Goal: Transaction & Acquisition: Purchase product/service

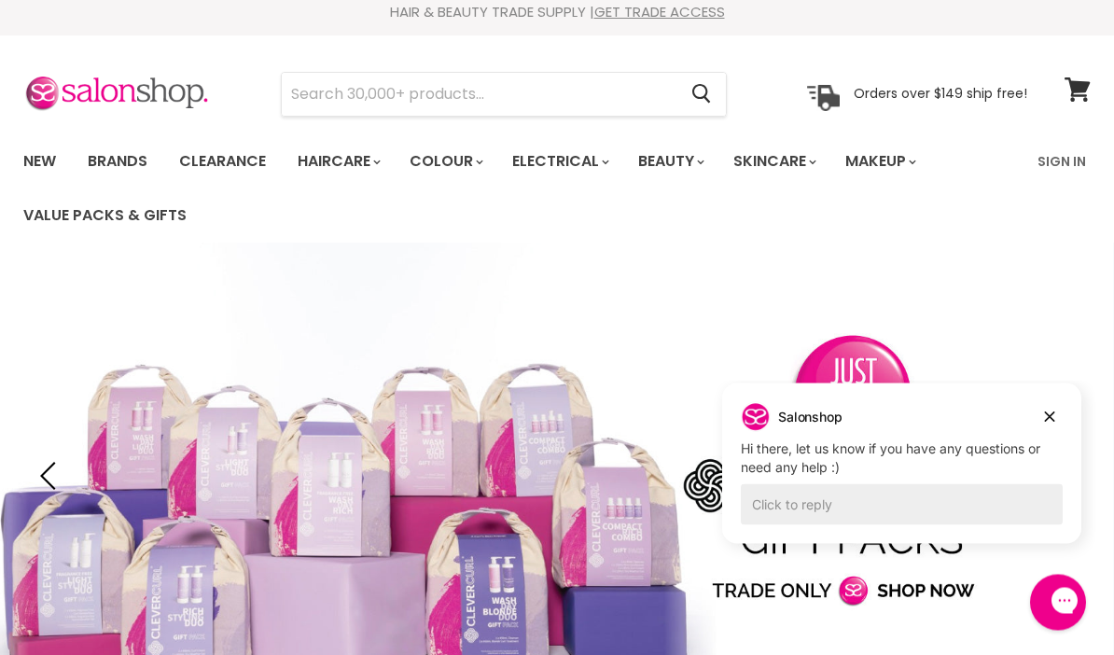
scroll to position [10, 0]
click at [644, 96] on input "Search" at bounding box center [479, 95] width 395 height 43
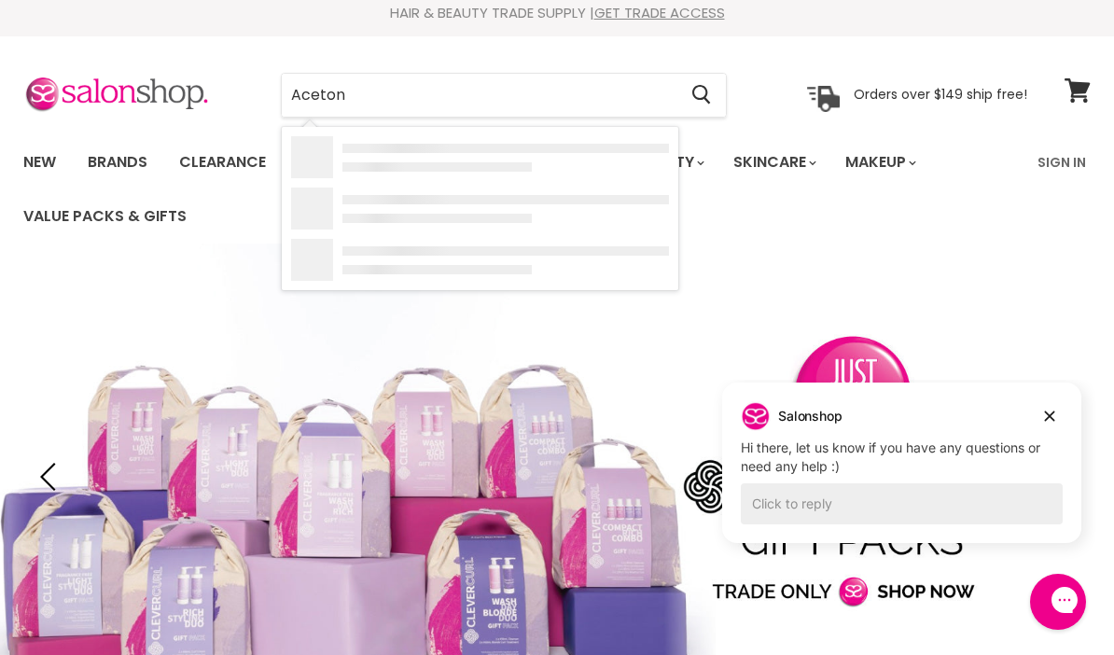
type input "Acetone"
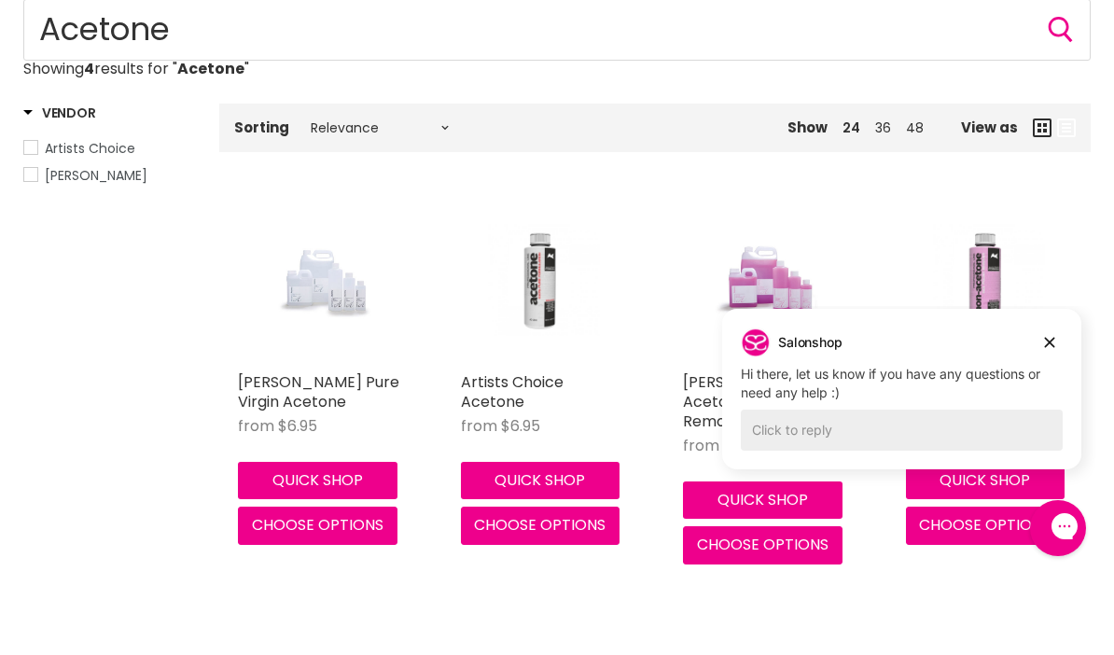
click at [1046, 329] on button "Dismiss campaign" at bounding box center [1050, 342] width 26 height 26
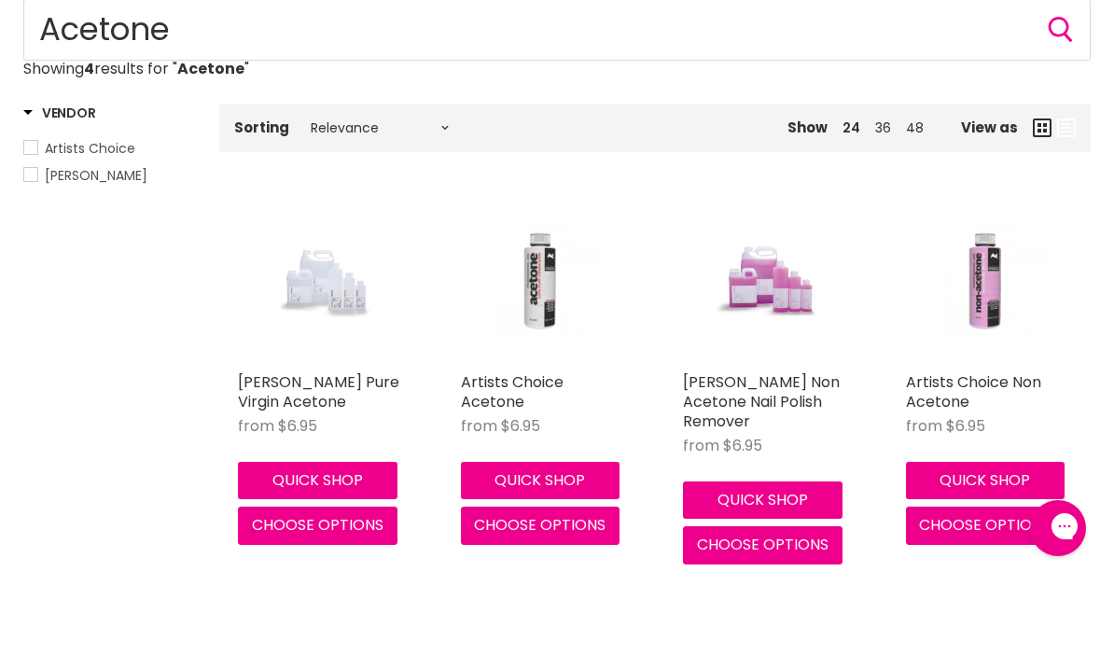
click at [527, 464] on link "Artists Choice Acetone" at bounding box center [512, 465] width 103 height 41
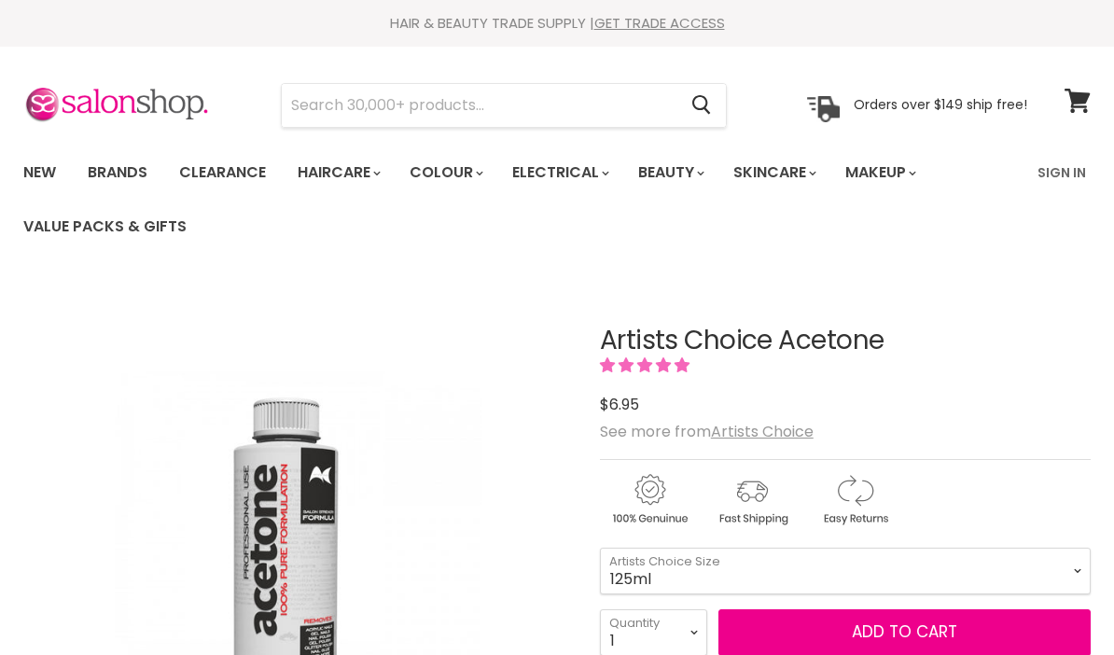
scroll to position [89, 0]
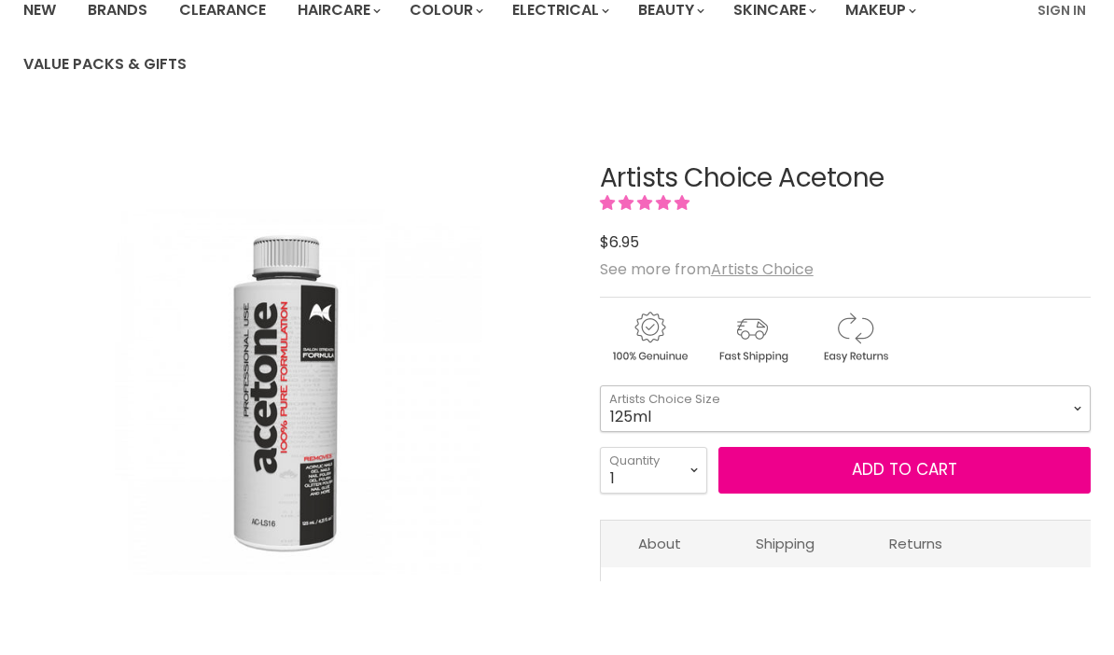
click at [1014, 495] on select "125ml 250ml 500ml 1 Litre" at bounding box center [845, 482] width 491 height 47
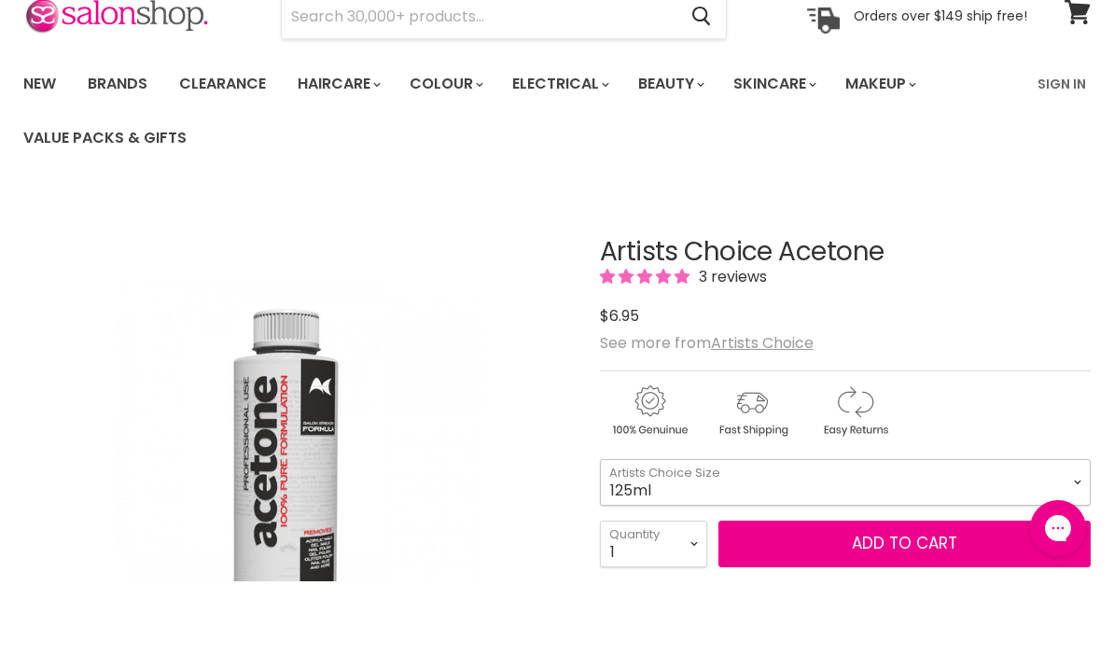
scroll to position [0, 0]
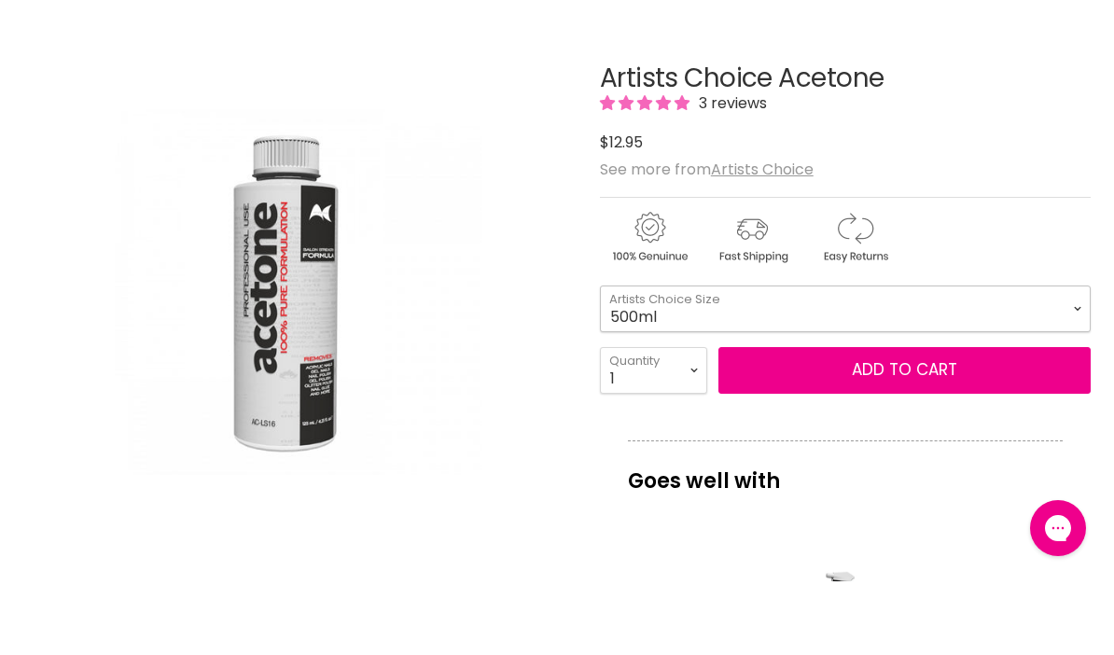
scroll to position [199, 0]
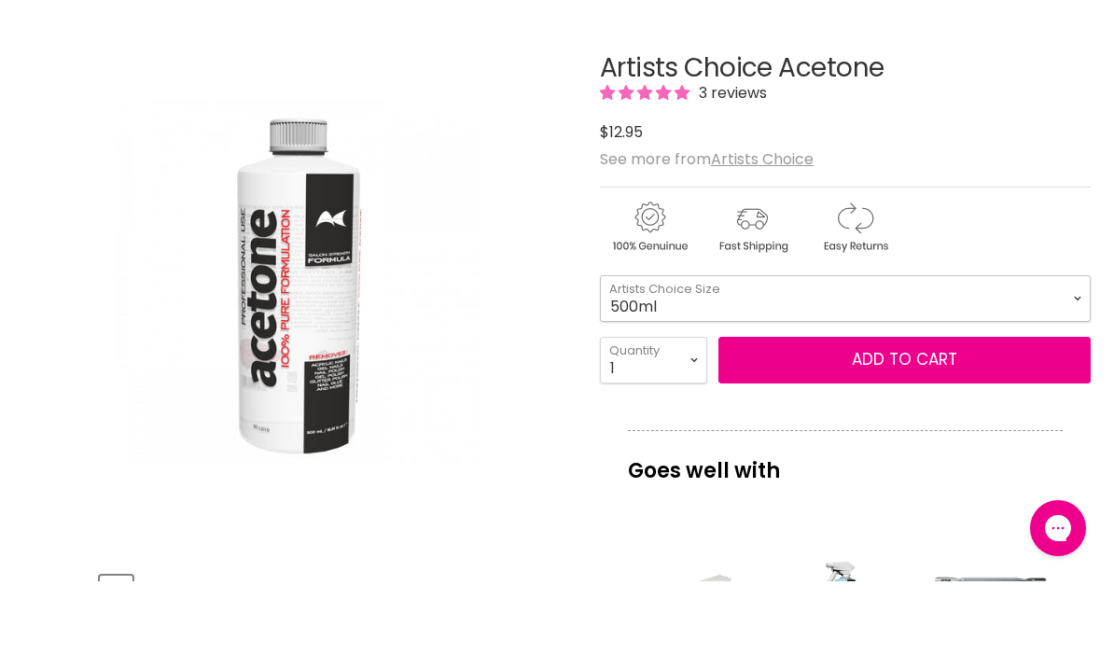
click at [803, 349] on select "125ml 250ml 500ml 1 Litre" at bounding box center [845, 372] width 491 height 47
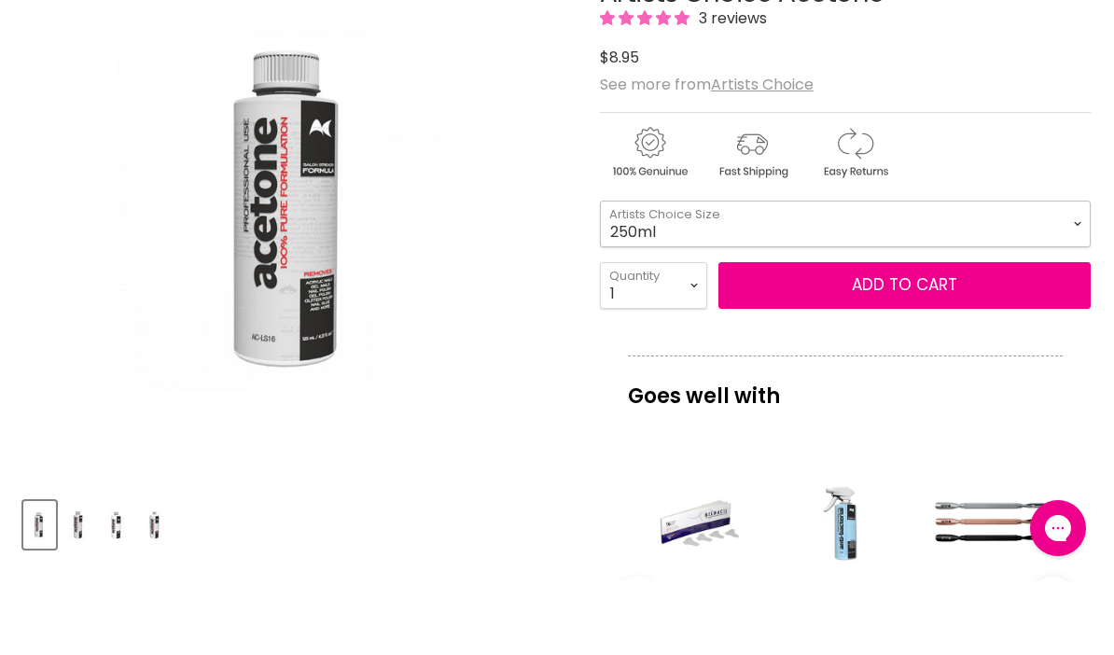
click at [831, 274] on select "125ml 250ml 500ml 1 Litre" at bounding box center [845, 297] width 491 height 47
click at [804, 274] on select "125ml 250ml 500ml 1 Litre" at bounding box center [845, 297] width 491 height 47
select select "500ml"
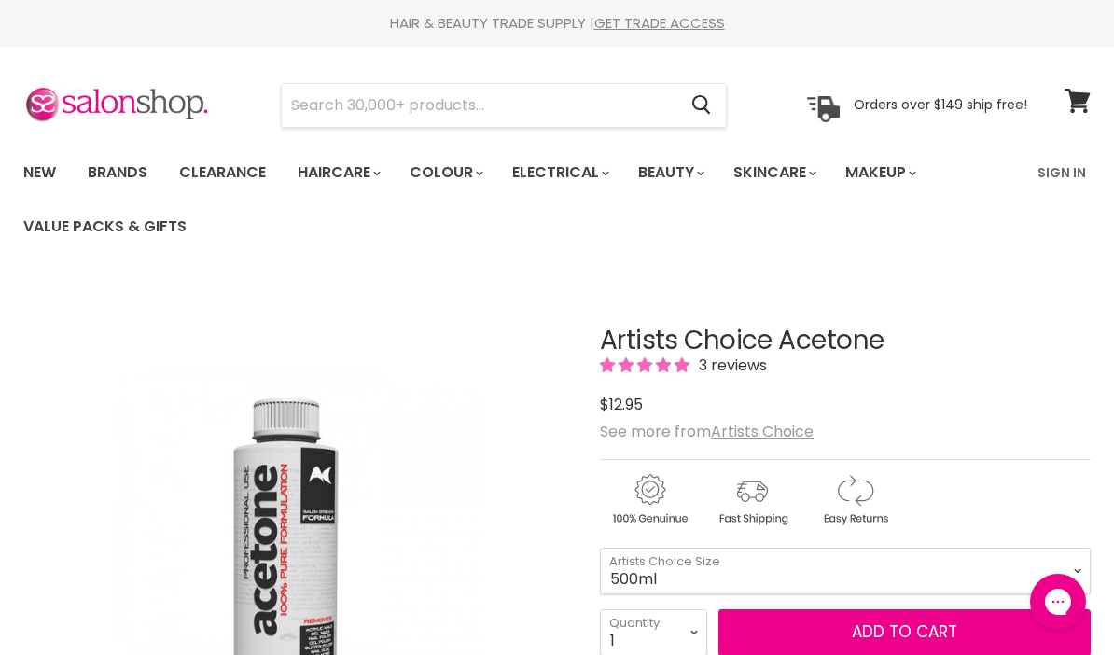
click at [551, 105] on input "Search" at bounding box center [479, 105] width 395 height 43
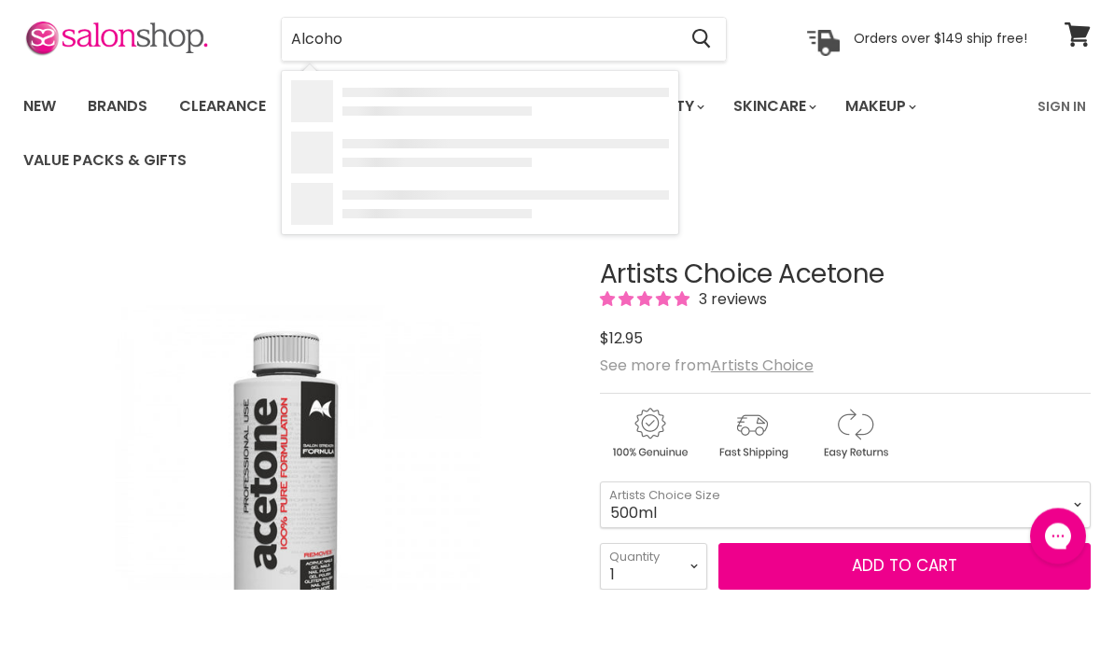
type input "Alcohol"
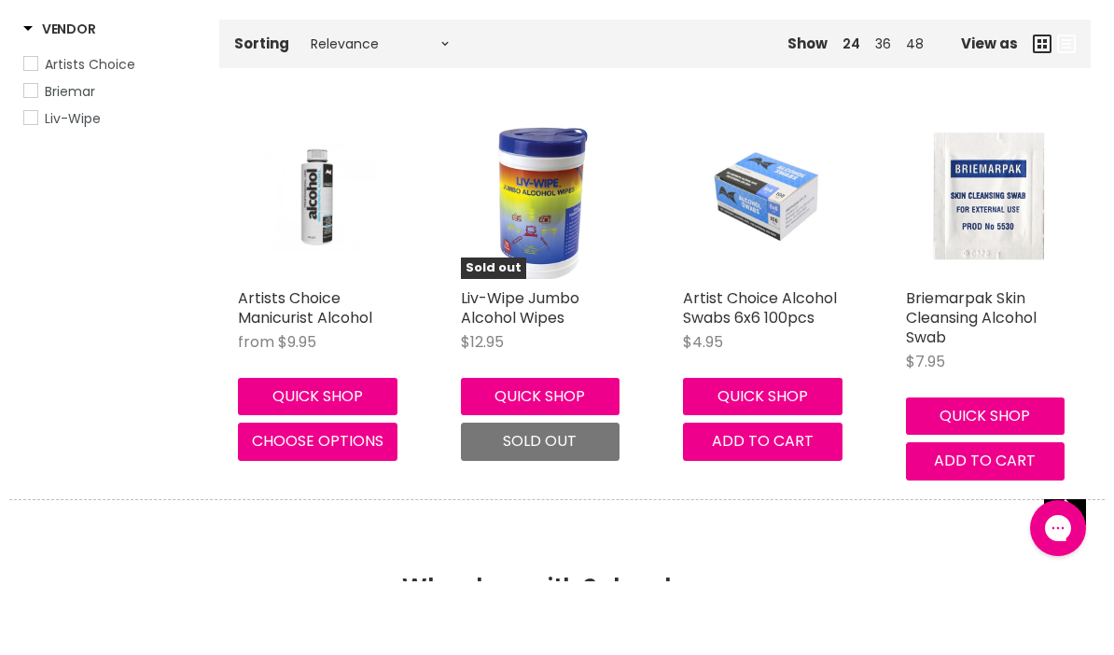
click at [325, 393] on link "Artists Choice Manicurist Alcohol" at bounding box center [305, 381] width 134 height 41
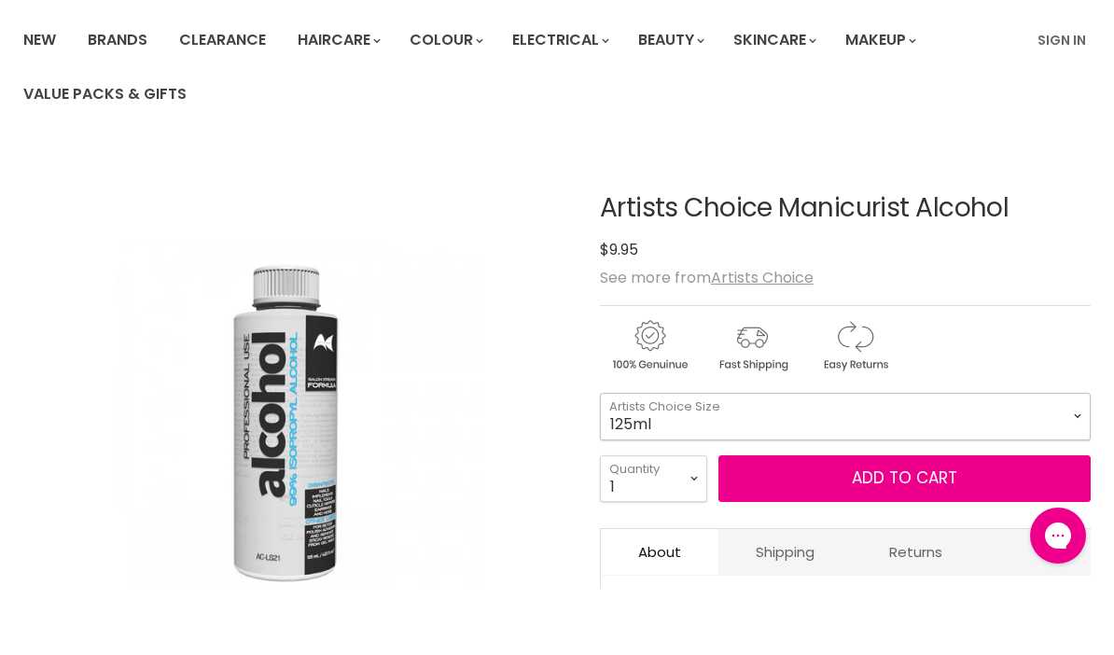
click at [1056, 487] on select "125ml 250ml 500ml 1 Litre" at bounding box center [845, 482] width 491 height 47
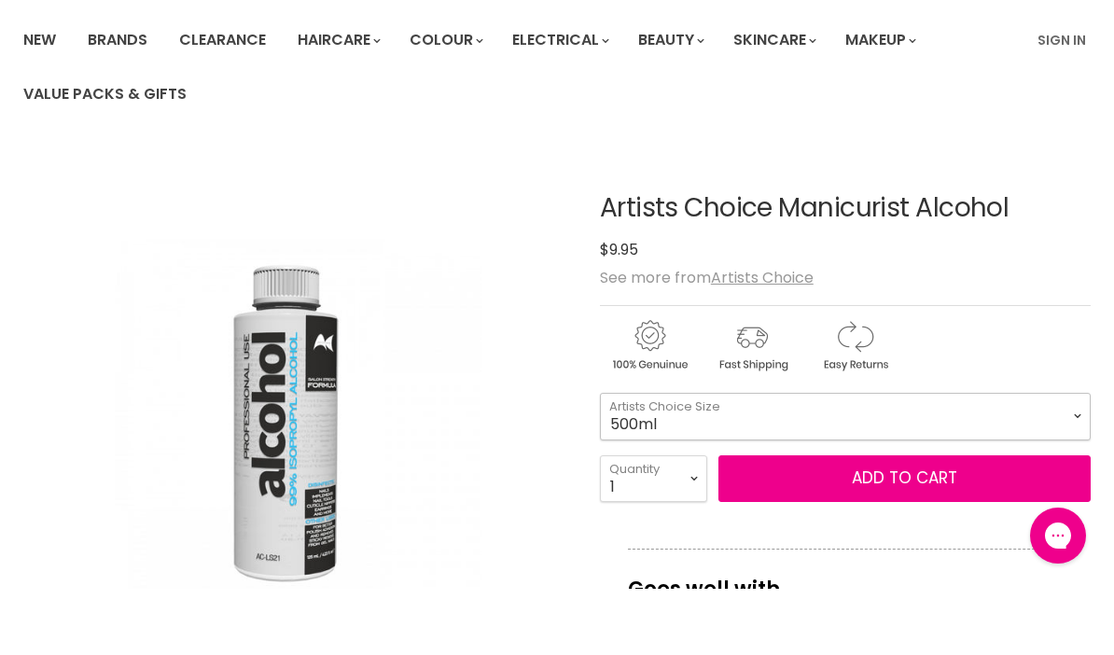
select select "500ml"
